Goal: Navigation & Orientation: Find specific page/section

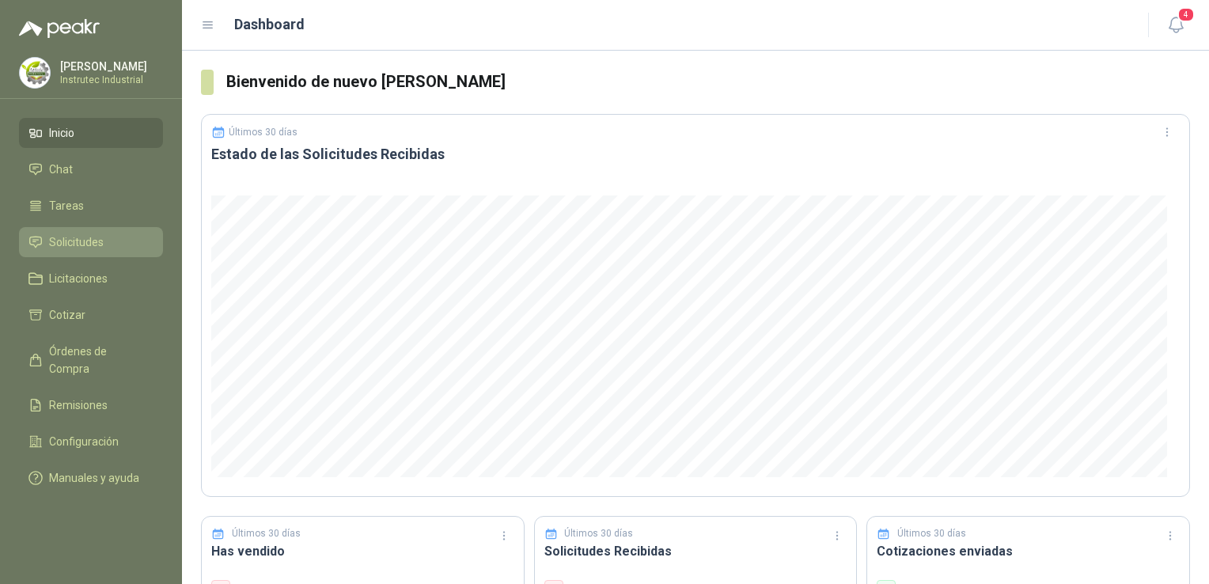
click at [85, 244] on span "Solicitudes" at bounding box center [76, 241] width 55 height 17
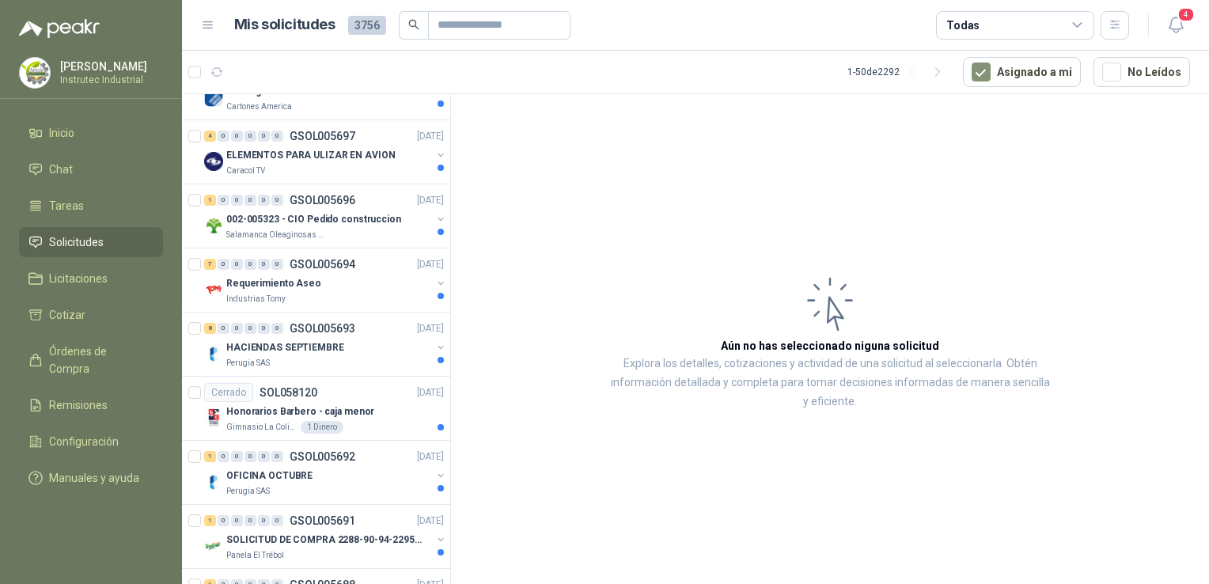
scroll to position [845, 0]
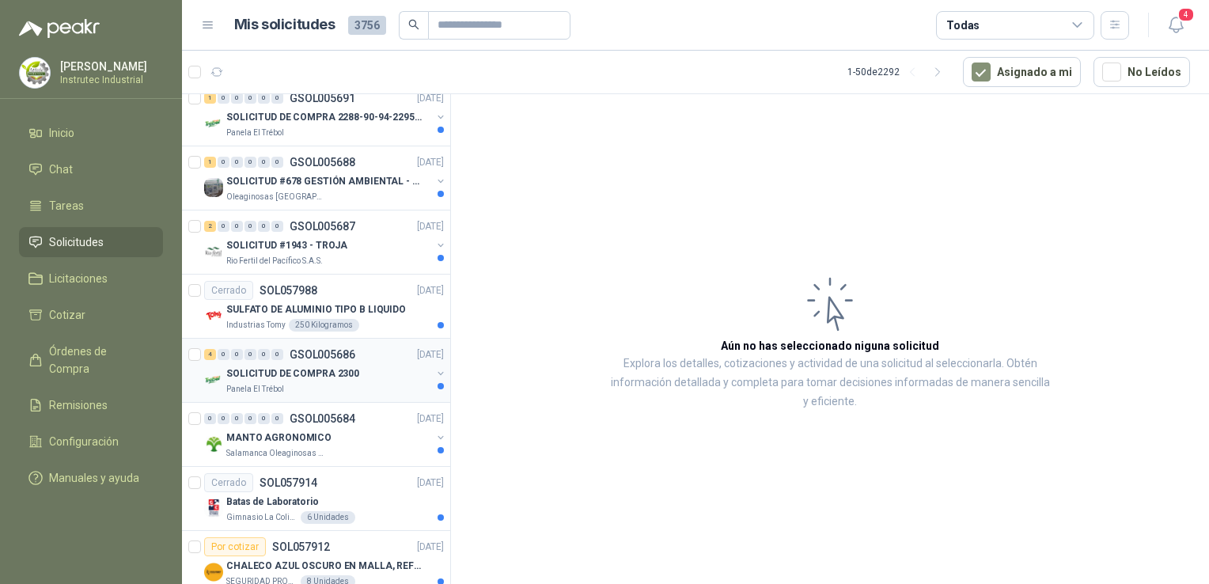
click at [355, 383] on div "Panela El Trébol" at bounding box center [328, 389] width 205 height 13
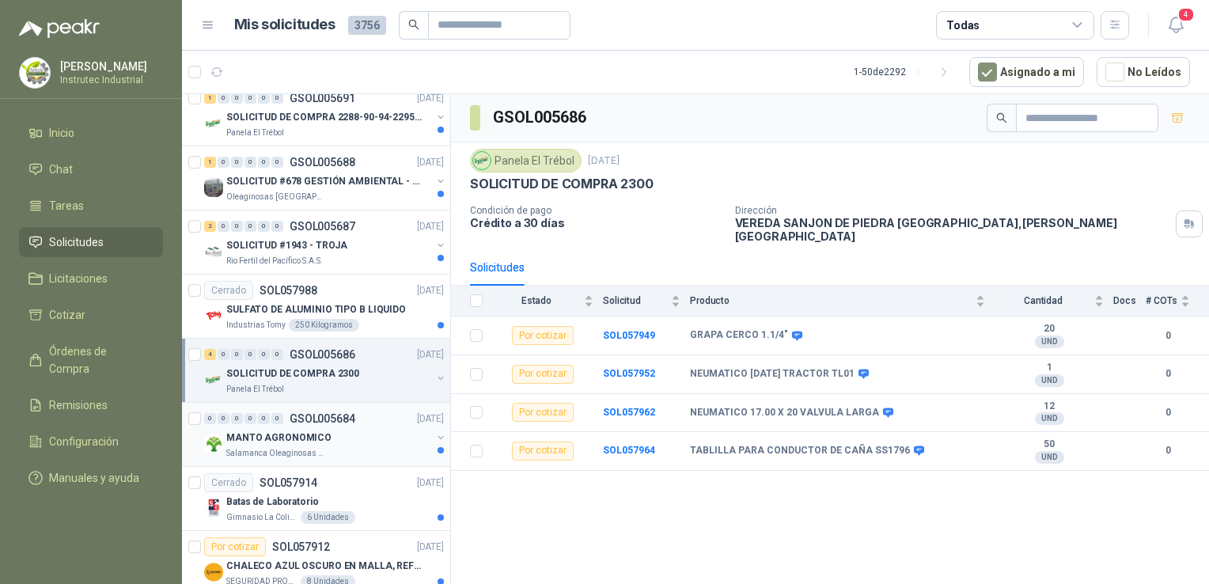
click at [382, 447] on div "Salamanca Oleaginosas SAS" at bounding box center [328, 453] width 205 height 13
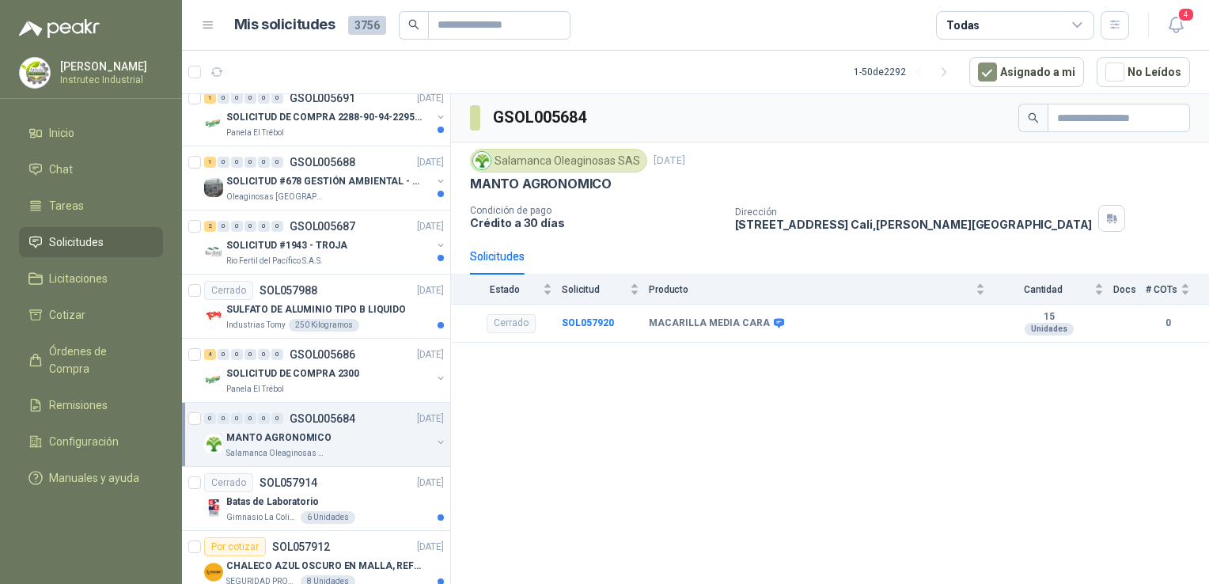
scroll to position [1268, 0]
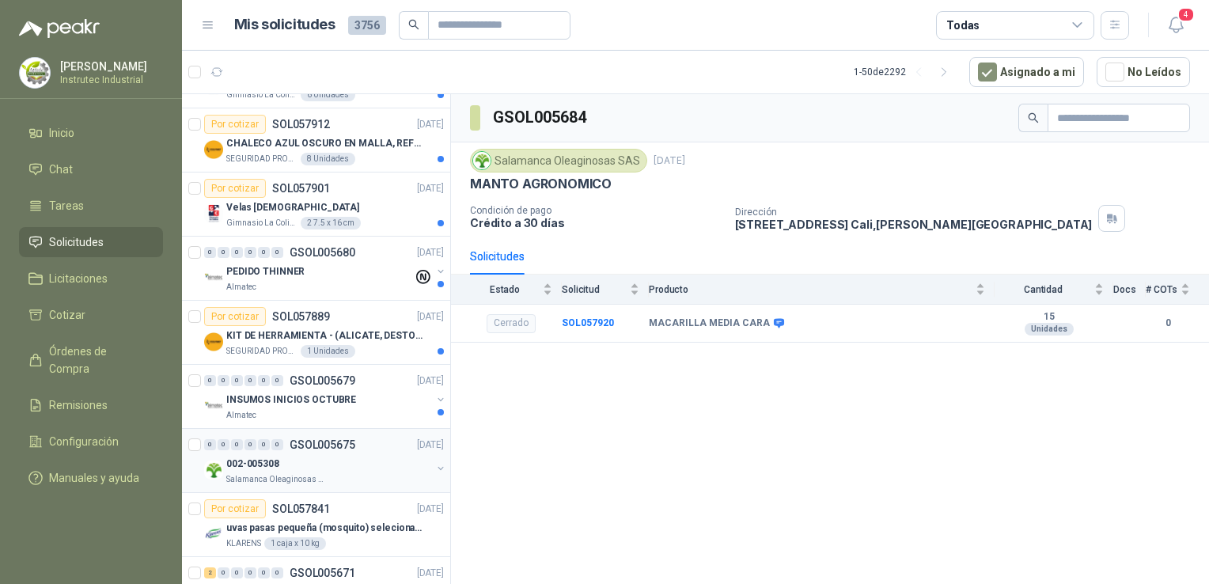
click at [329, 473] on div "Salamanca Oleaginosas SAS" at bounding box center [328, 479] width 205 height 13
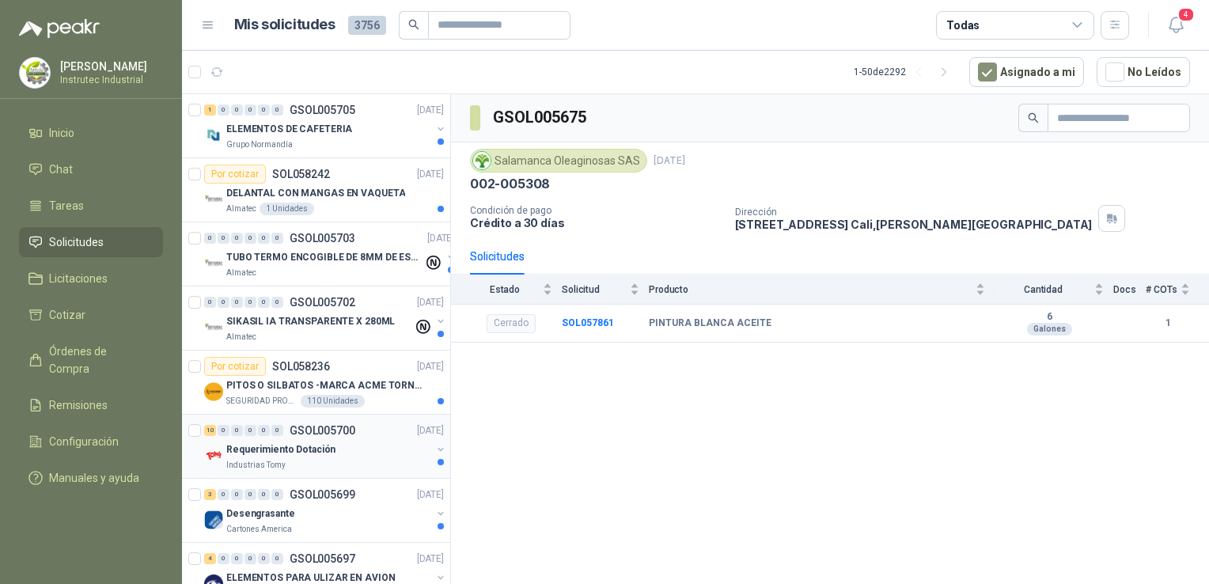
click at [351, 467] on div "Industrias Tomy" at bounding box center [328, 465] width 205 height 13
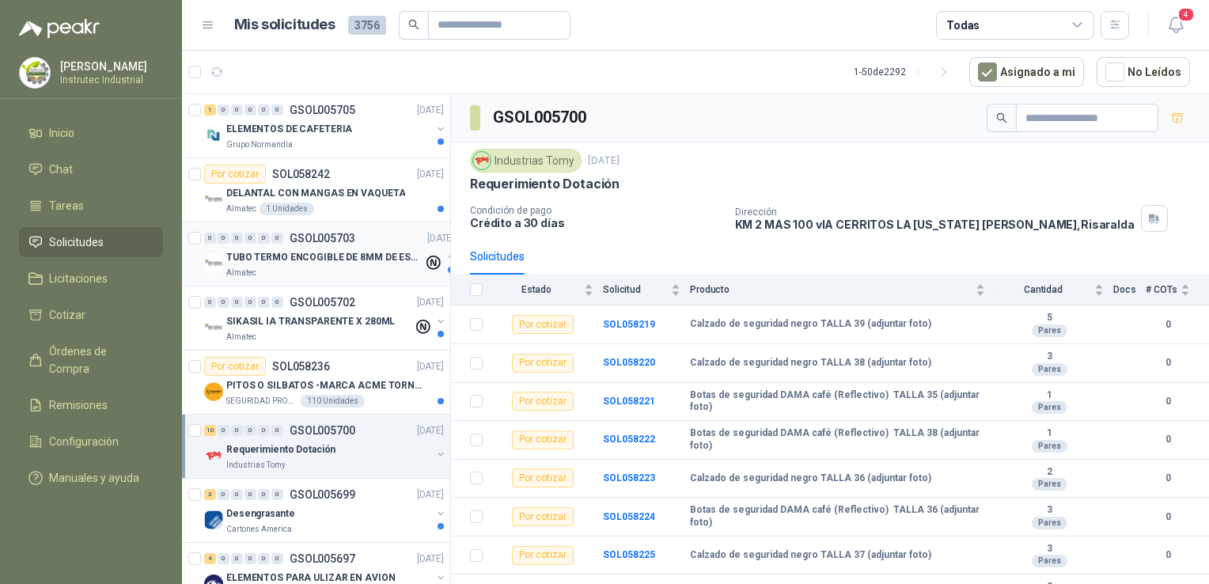
click at [300, 277] on div "Almatec" at bounding box center [324, 273] width 197 height 13
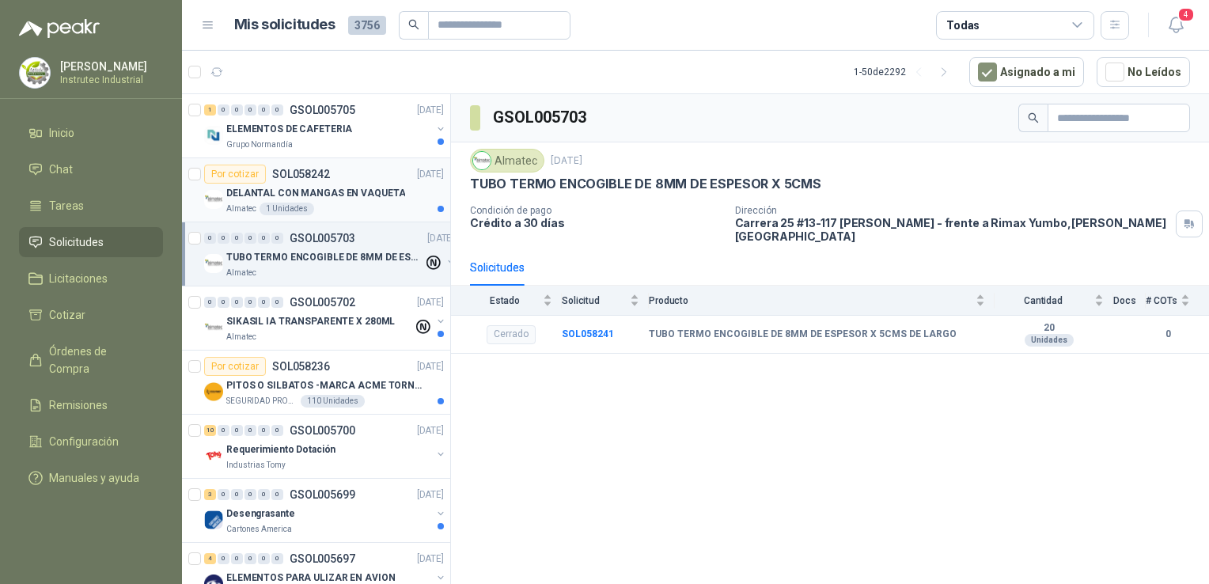
click at [328, 179] on div "Por cotizar SOL058242 [DATE]" at bounding box center [324, 174] width 240 height 19
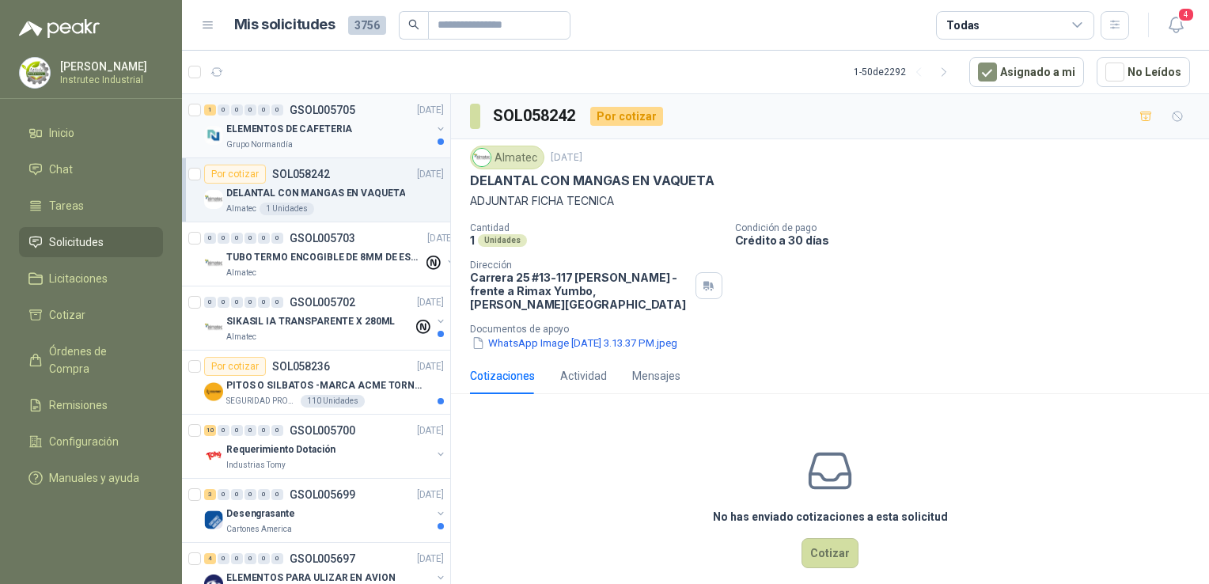
click at [367, 125] on div "ELEMENTOS DE CAFETERIA" at bounding box center [328, 129] width 205 height 19
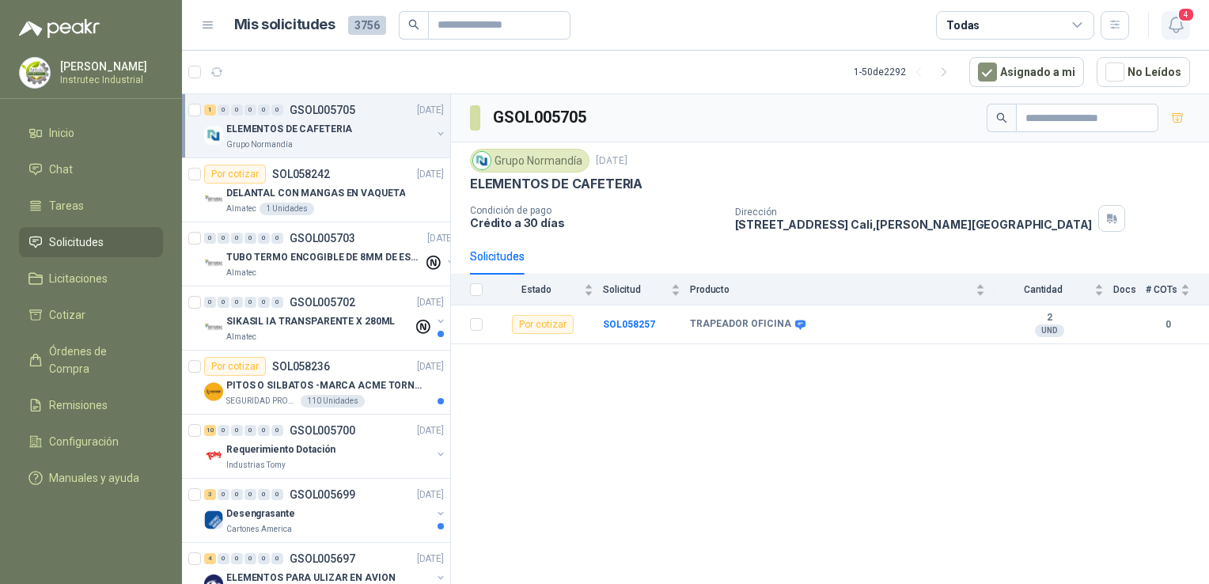
click at [1175, 33] on icon "button" at bounding box center [1177, 25] width 20 height 20
